Goal: Task Accomplishment & Management: Use online tool/utility

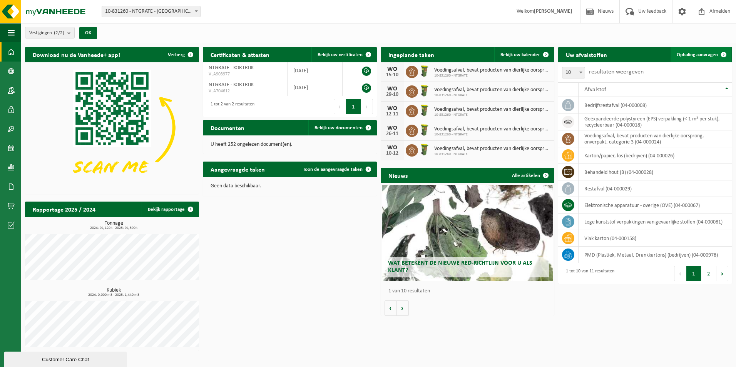
click at [701, 54] on span "Ophaling aanvragen" at bounding box center [696, 54] width 41 height 5
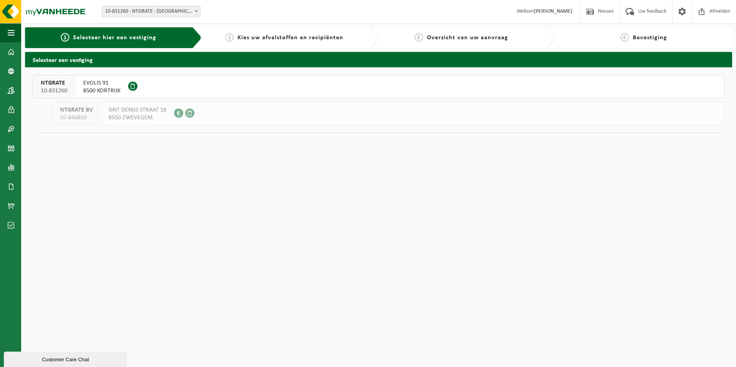
click at [50, 83] on span "NTGRATE" at bounding box center [54, 83] width 27 height 8
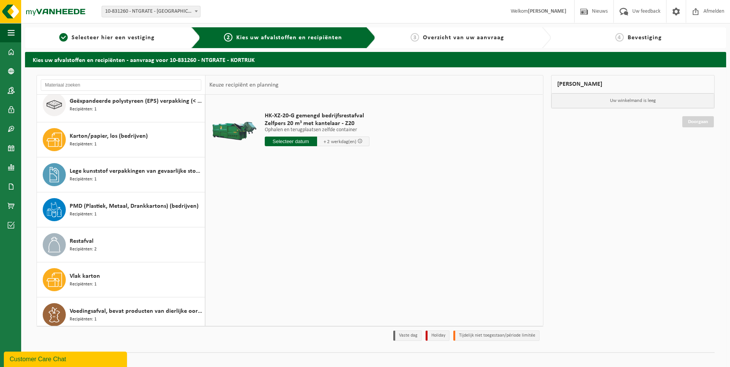
scroll to position [118, 0]
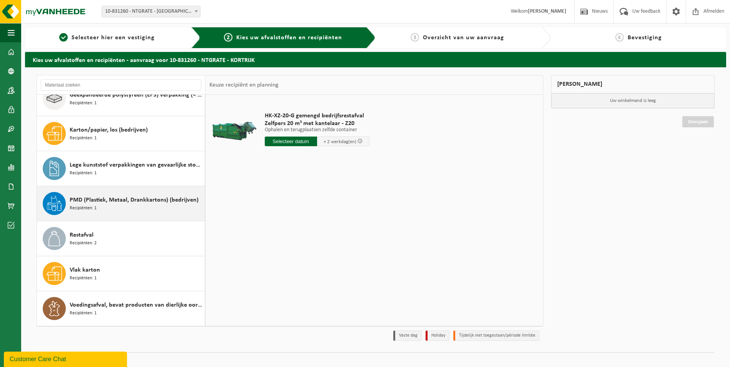
click at [110, 204] on div "PMD (Plastiek, Metaal, Drankkartons) (bedrijven) Recipiënten: 1" at bounding box center [136, 203] width 133 height 23
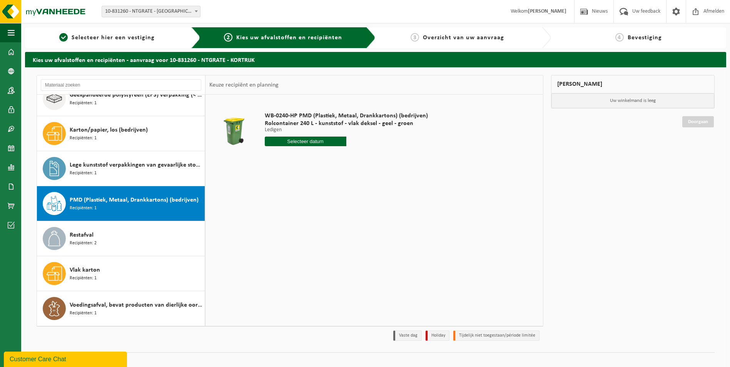
click at [314, 139] on input "text" at bounding box center [306, 142] width 82 height 10
click at [310, 193] on div "9" at bounding box center [311, 197] width 13 height 12
type input "Van [DATE]"
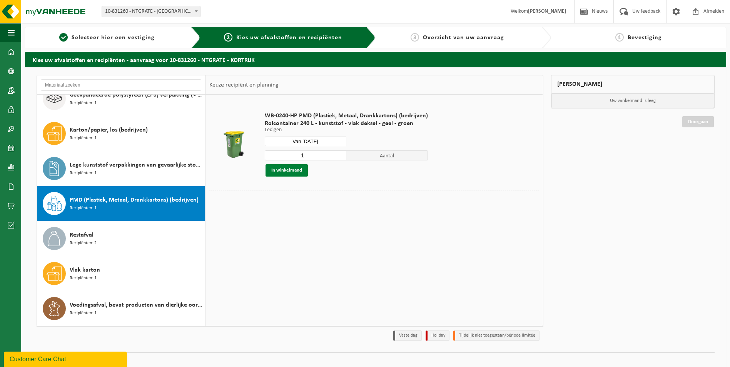
click at [297, 169] on button "In winkelmand" at bounding box center [286, 170] width 42 height 12
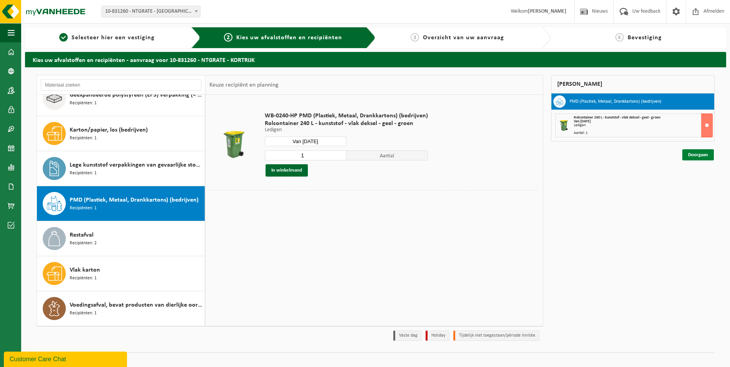
click at [703, 156] on link "Doorgaan" at bounding box center [698, 154] width 32 height 11
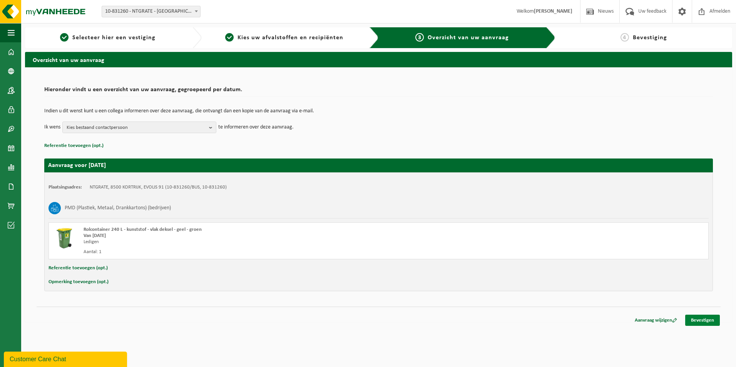
drag, startPoint x: 708, startPoint y: 319, endPoint x: 702, endPoint y: 316, distance: 6.6
click at [707, 319] on link "Bevestigen" at bounding box center [702, 320] width 35 height 11
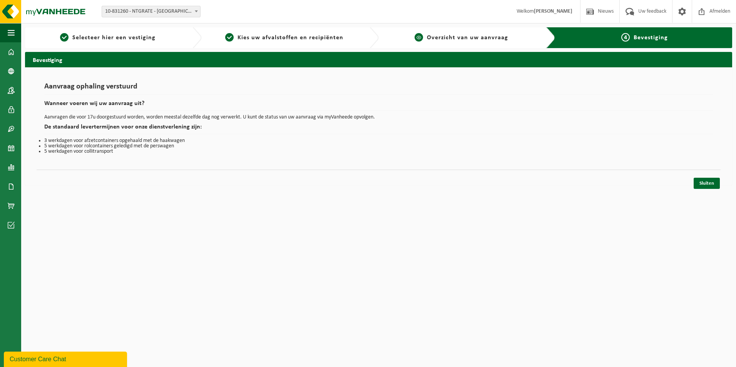
click at [426, 33] on link "3 Overzicht van uw aanvraag" at bounding box center [460, 37] width 157 height 9
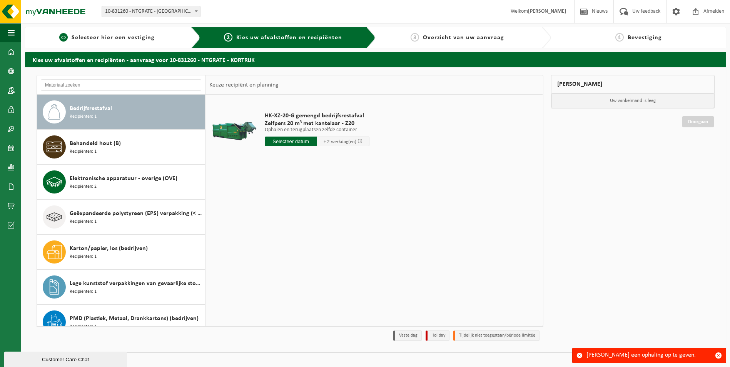
click at [86, 38] on span "Selecteer hier een vestiging" at bounding box center [113, 38] width 83 height 6
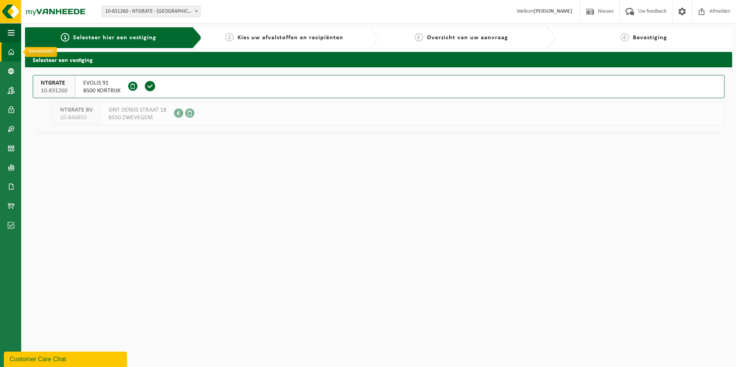
click at [6, 52] on link "Dashboard" at bounding box center [10, 51] width 21 height 19
